Goal: Check status: Check status

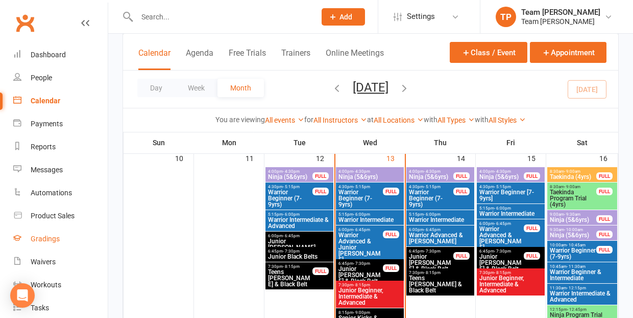
click at [52, 236] on div "Gradings" at bounding box center [45, 238] width 29 height 8
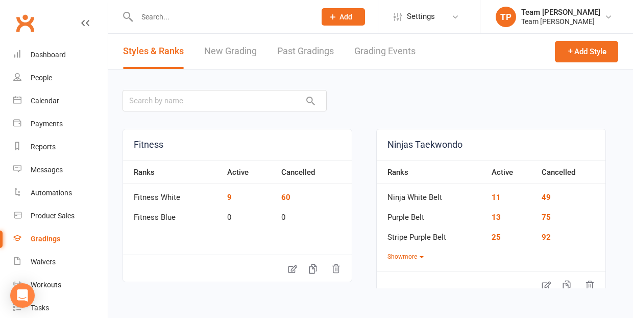
click at [386, 50] on link "Grading Events" at bounding box center [384, 51] width 61 height 35
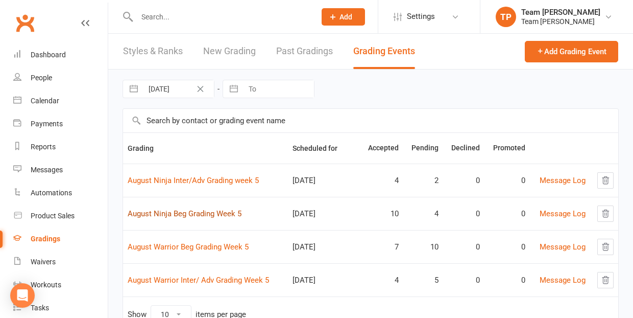
click at [221, 213] on link "August Ninja Beg Grading Week 5" at bounding box center [185, 213] width 114 height 9
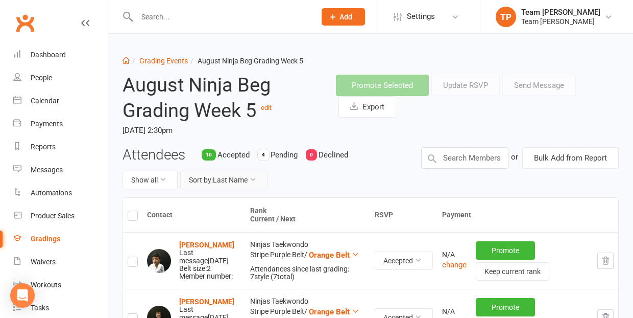
click at [229, 181] on button "Sort by: Last Name" at bounding box center [223, 180] width 87 height 18
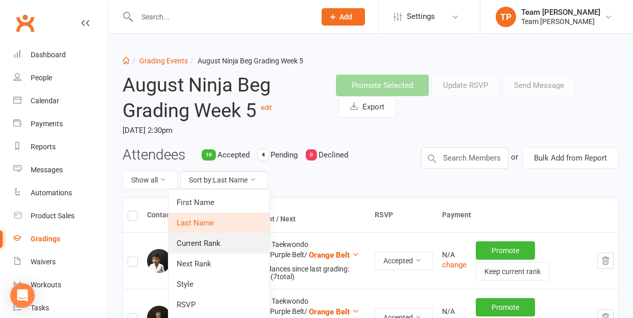
click at [233, 240] on link "Current Rank" at bounding box center [218, 243] width 101 height 20
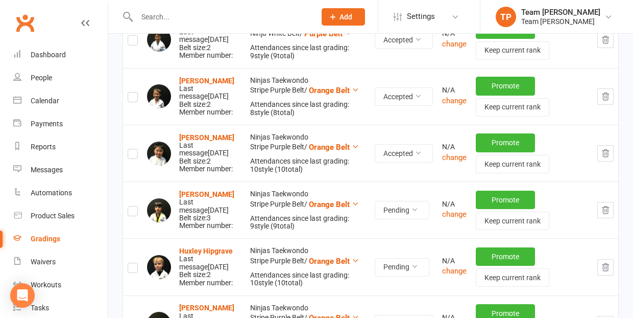
scroll to position [393, 0]
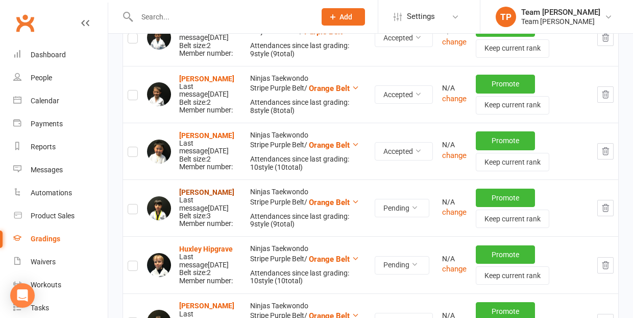
click at [195, 188] on strong "[PERSON_NAME]" at bounding box center [206, 192] width 55 height 8
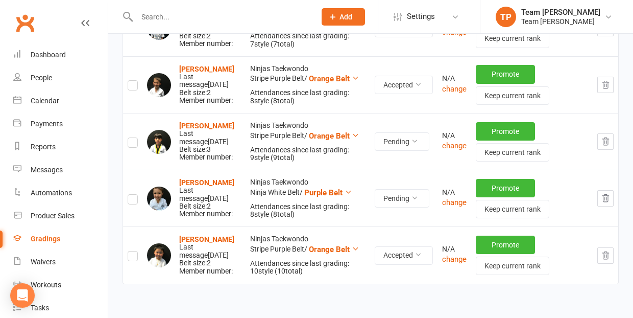
scroll to position [751, 0]
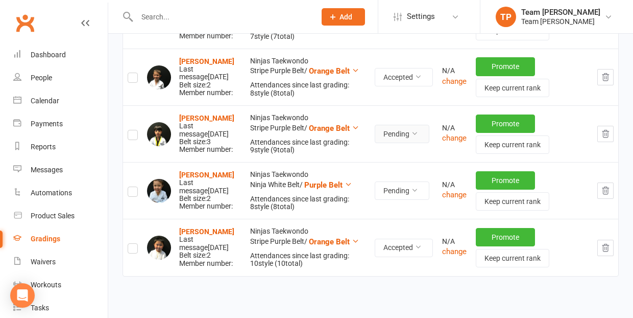
click at [417, 129] on button "Pending" at bounding box center [402, 134] width 55 height 18
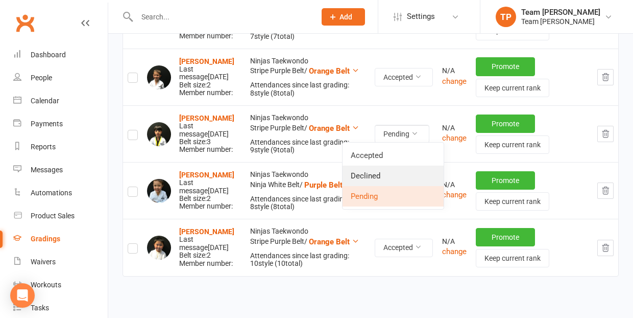
click at [384, 176] on link "Declined" at bounding box center [393, 175] width 101 height 20
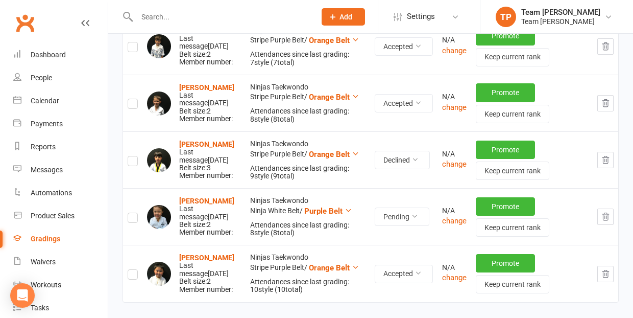
scroll to position [717, 0]
